Goal: Transaction & Acquisition: Purchase product/service

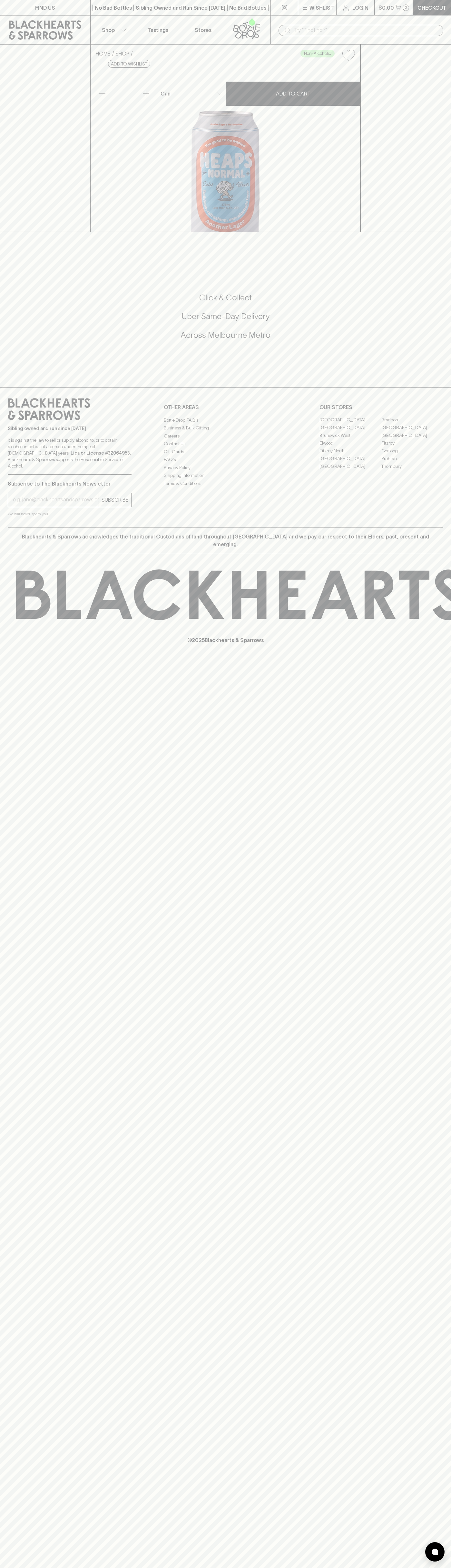
click at [380, 18] on div "​" at bounding box center [361, 30] width 181 height 29
click at [422, 232] on div "HOME SHOP Non-Alcoholic Heaps Normal Another Lager Non-Alcoholic Lager $5.00 Ad…" at bounding box center [226, 138] width 451 height 188
click at [167, 1568] on html "FIND US | No Bad Bottles | Sibling Owned and Run Since [DATE] | No Bad Bottles …" at bounding box center [226, 784] width 451 height 1568
click at [11, 1498] on div "FIND US | No Bad Bottles | Sibling Owned and Run Since [DATE] | No Bad Bottles …" at bounding box center [226, 784] width 451 height 1568
